Goal: Information Seeking & Learning: Learn about a topic

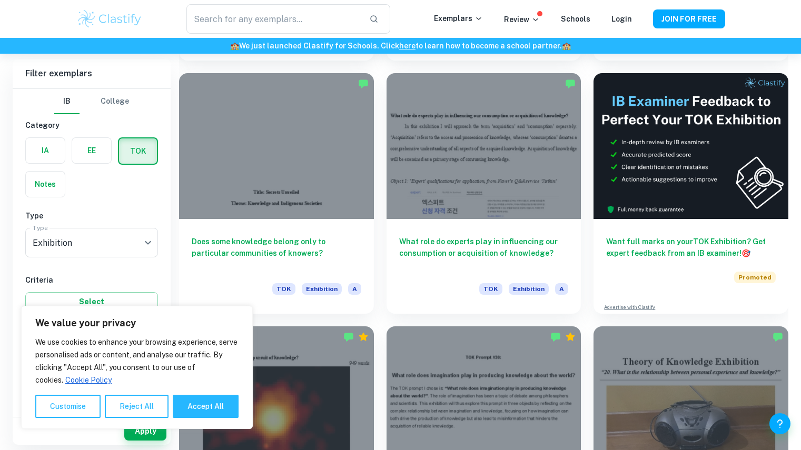
scroll to position [4354, 0]
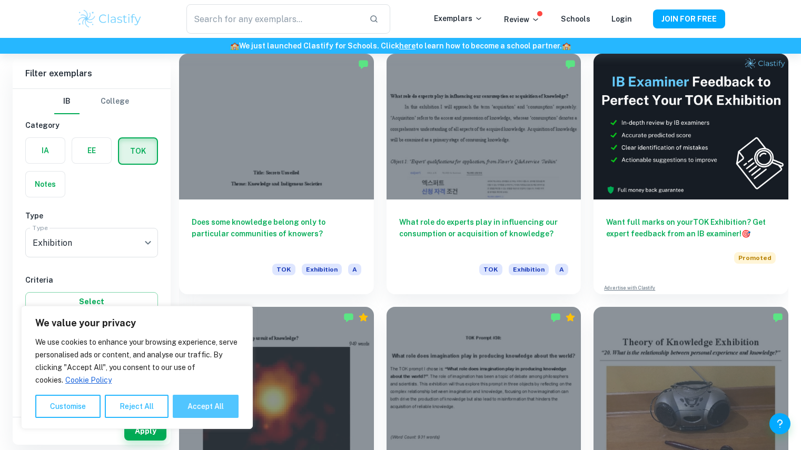
click at [211, 405] on button "Accept All" at bounding box center [206, 406] width 66 height 23
checkbox input "true"
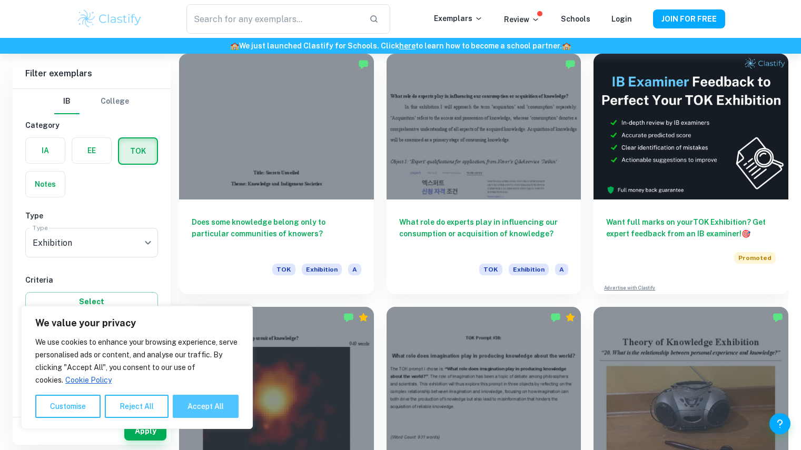
checkbox input "true"
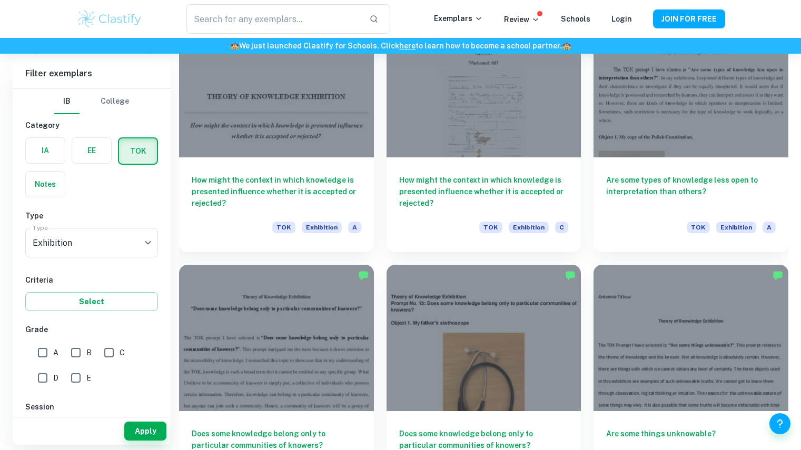
scroll to position [9711, 0]
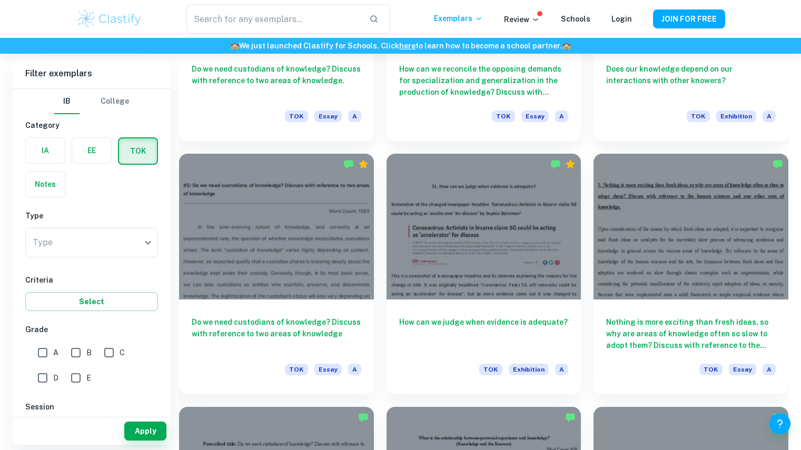
scroll to position [1162, 0]
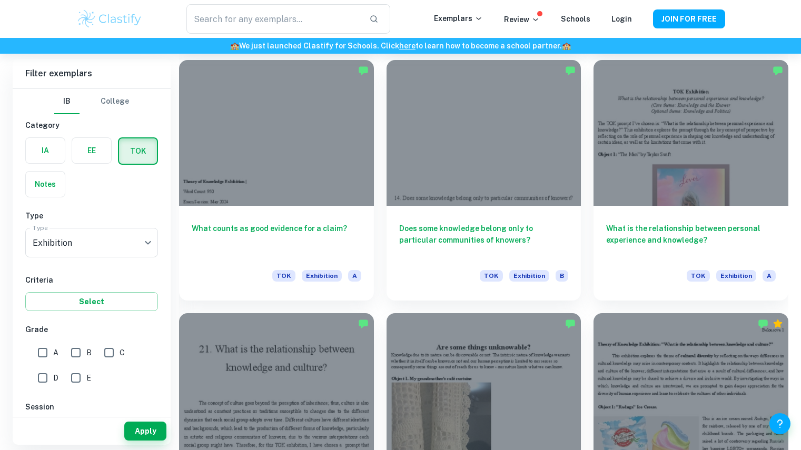
scroll to position [1055, 0]
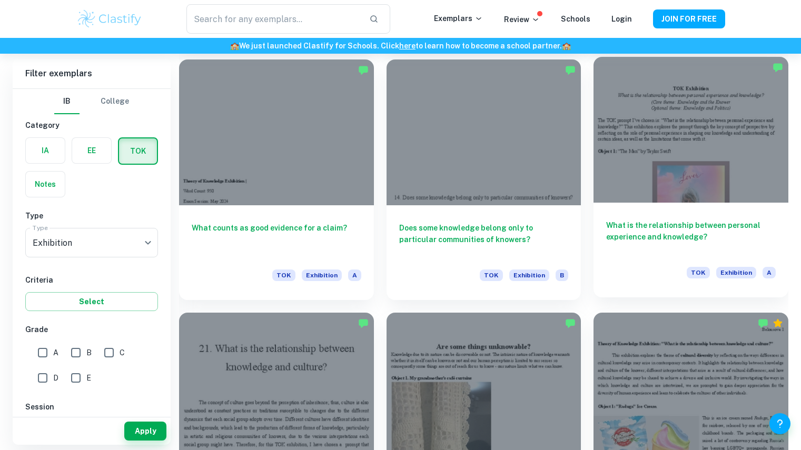
click at [685, 131] on div at bounding box center [690, 130] width 195 height 146
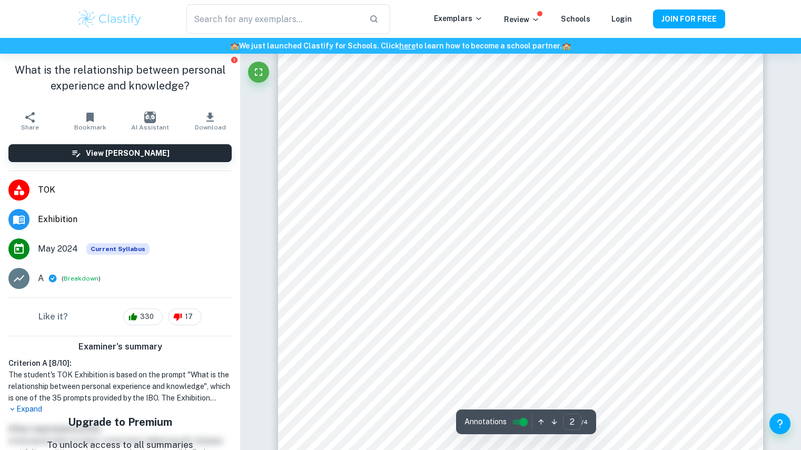
scroll to position [919, 0]
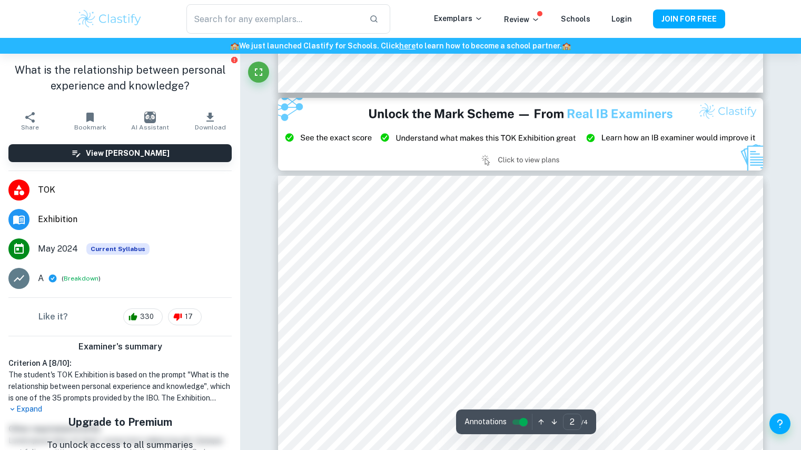
type input "3"
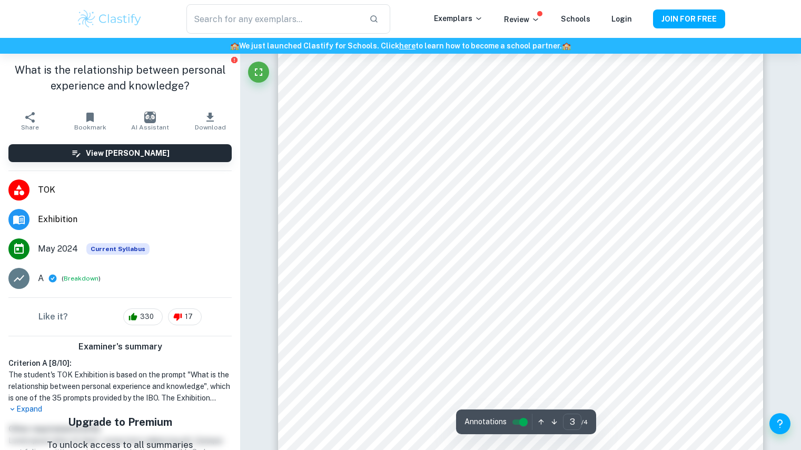
scroll to position [1532, 0]
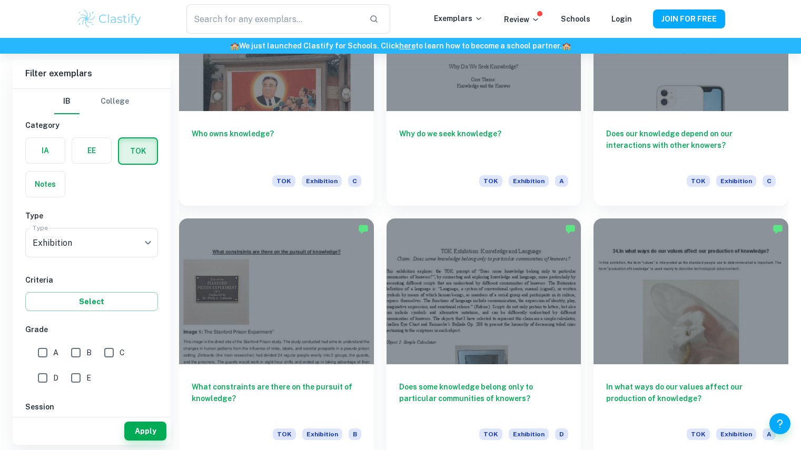
scroll to position [12041, 0]
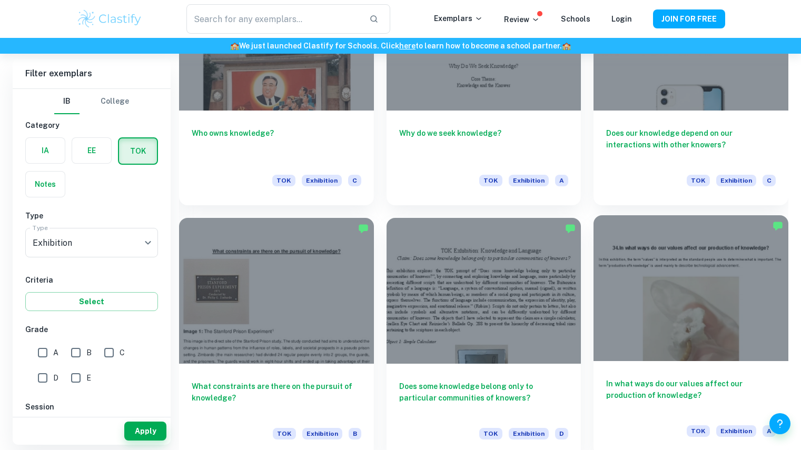
click at [690, 331] on div at bounding box center [690, 288] width 195 height 146
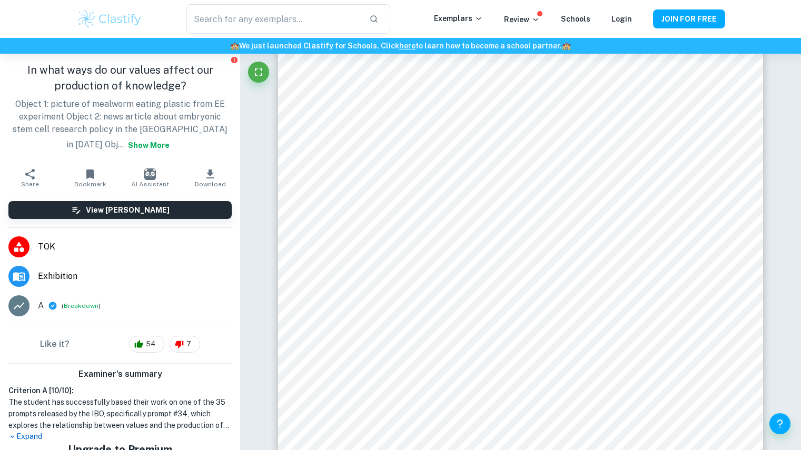
scroll to position [90, 0]
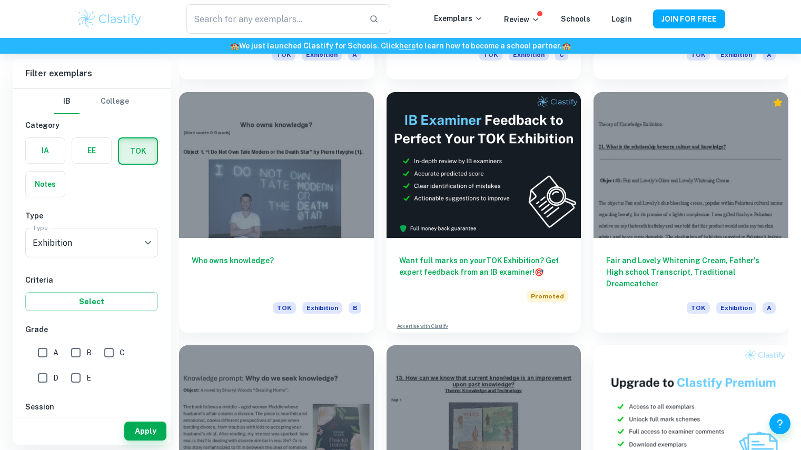
scroll to position [35470, 0]
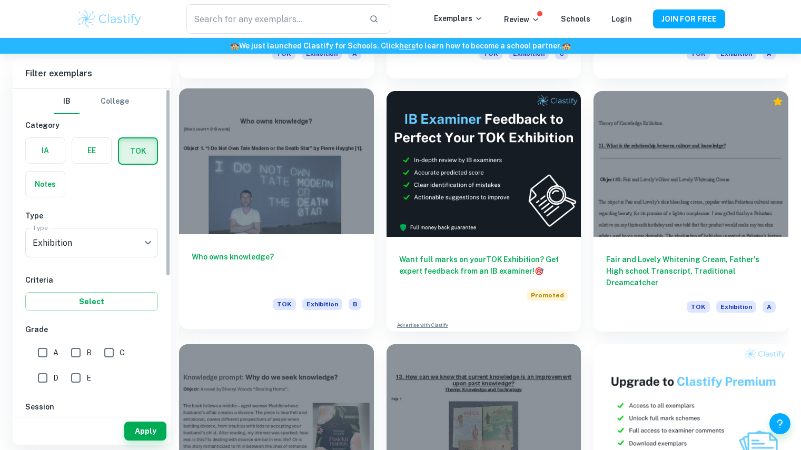
click at [234, 178] on div at bounding box center [276, 161] width 195 height 146
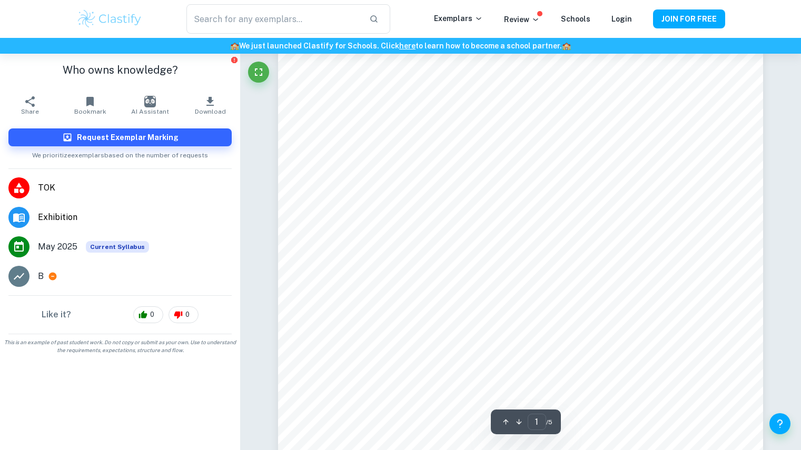
scroll to position [37, 0]
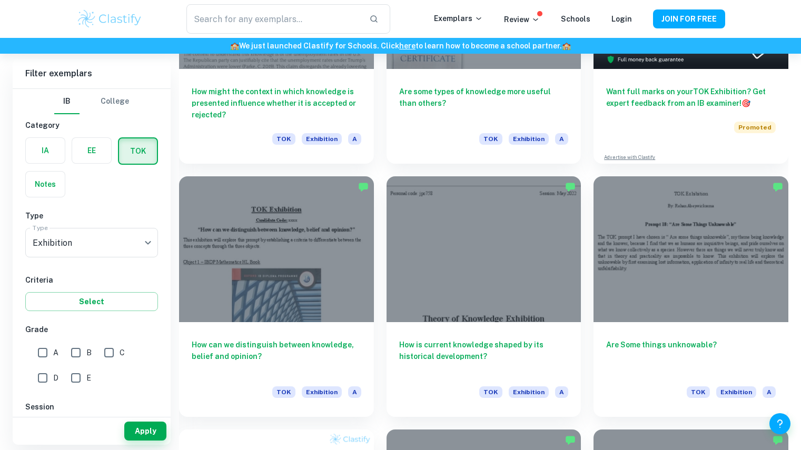
scroll to position [8585, 0]
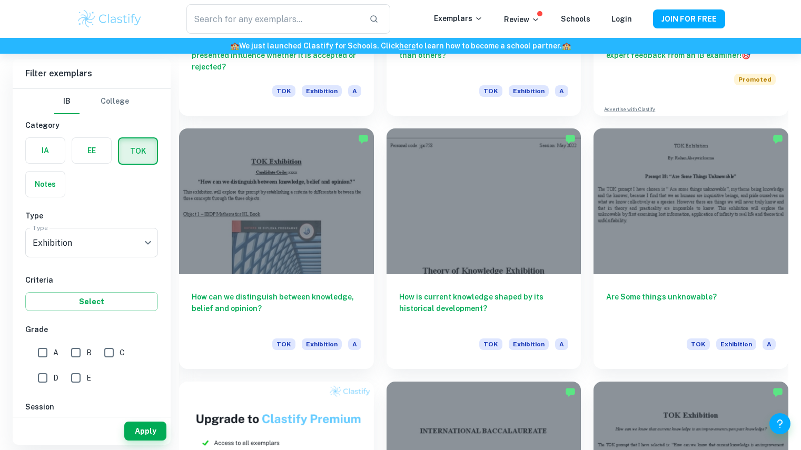
click at [134, 25] on img at bounding box center [109, 18] width 67 height 21
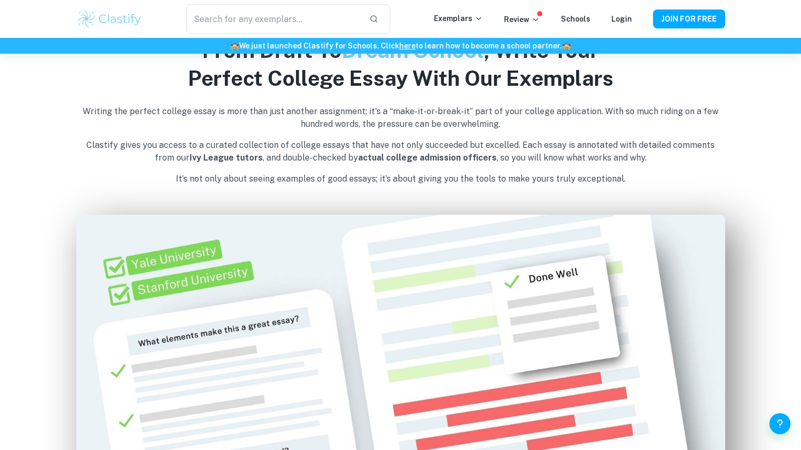
scroll to position [498, 0]
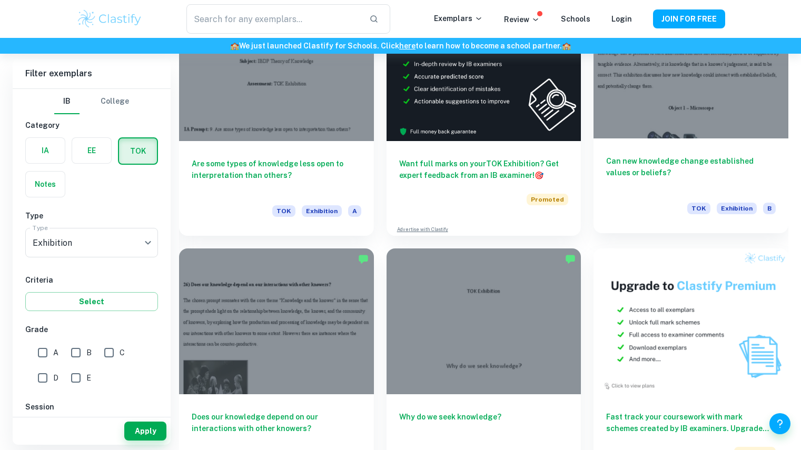
scroll to position [7197, 0]
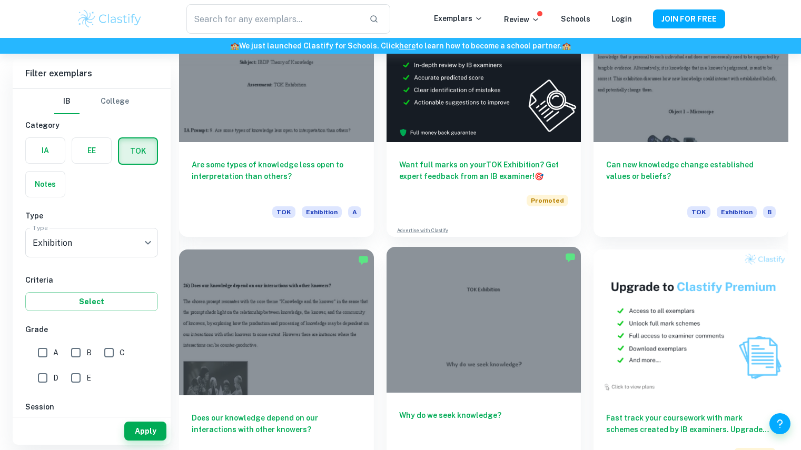
click at [537, 303] on div at bounding box center [483, 320] width 195 height 146
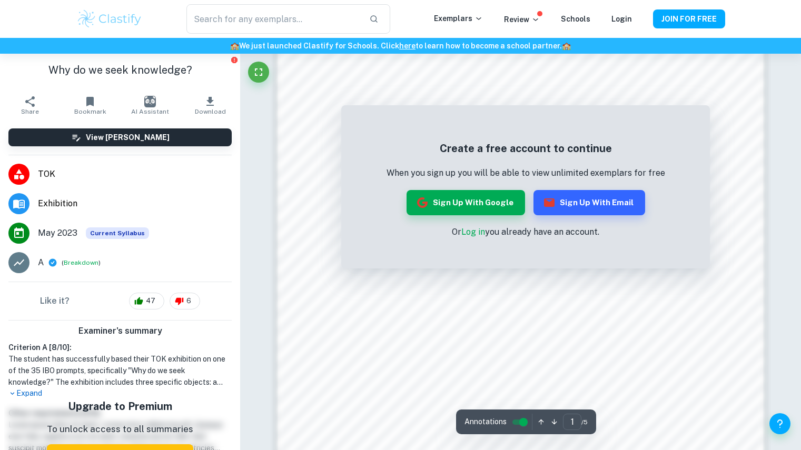
scroll to position [856, 0]
